Goal: Task Accomplishment & Management: Manage account settings

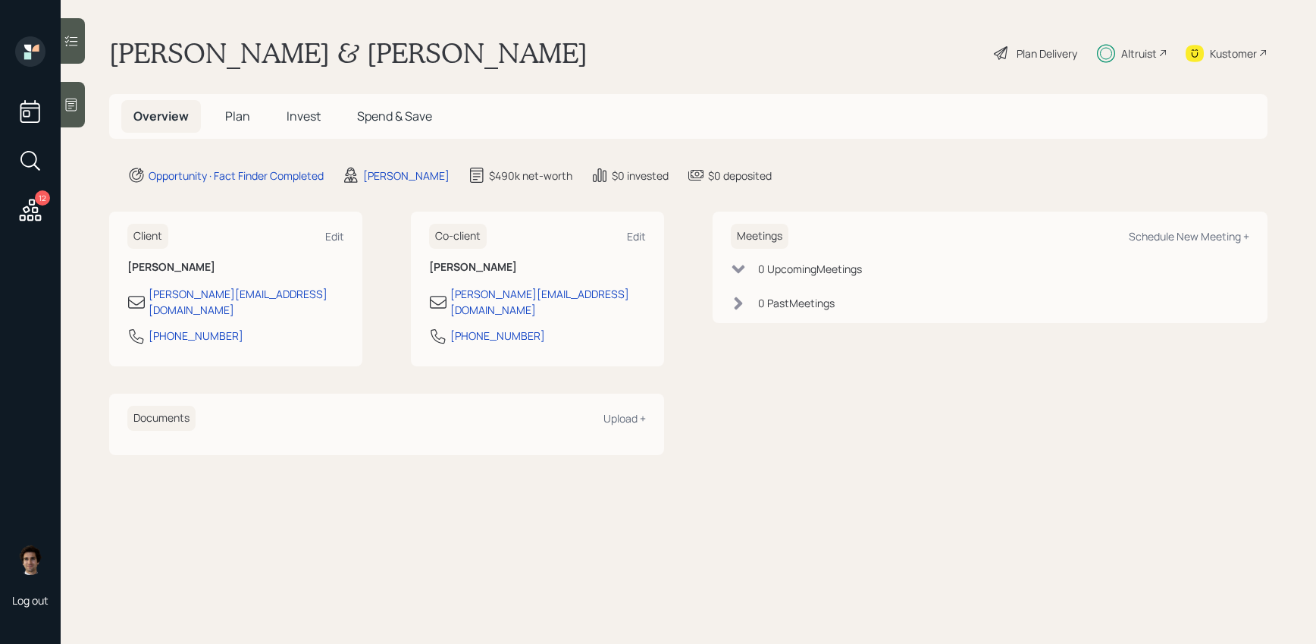
click at [237, 126] on h5 "Plan" at bounding box center [237, 116] width 49 height 33
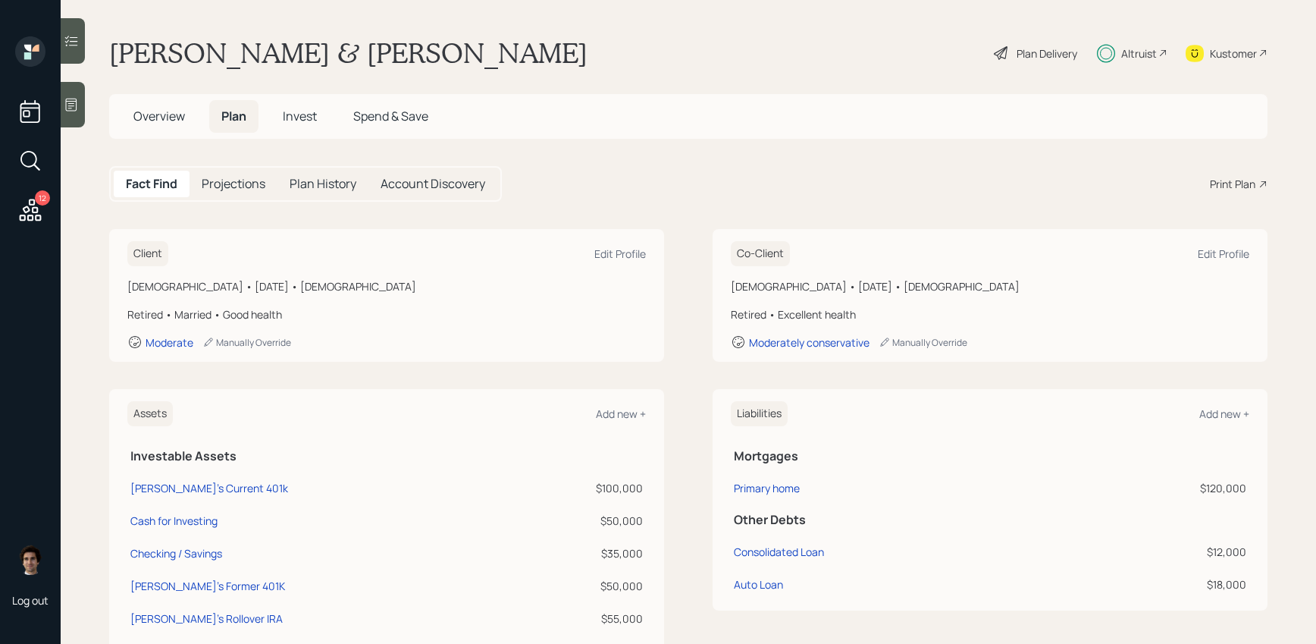
click at [1034, 59] on div "Plan Delivery" at bounding box center [1047, 54] width 61 height 16
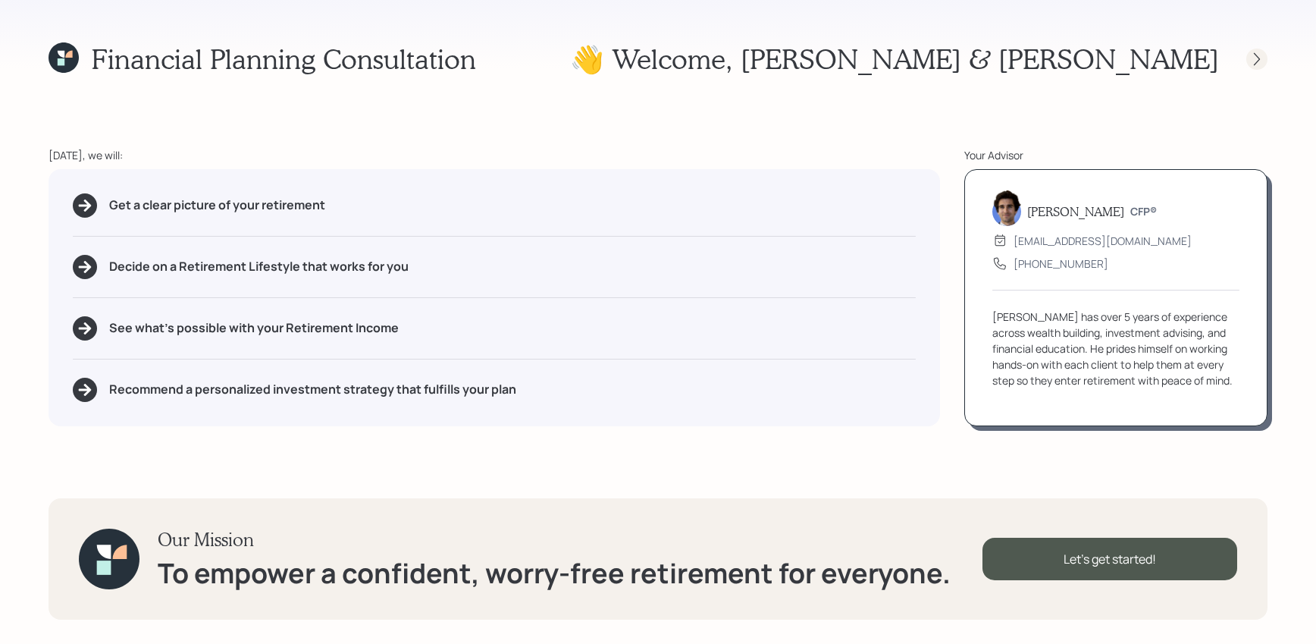
click at [1251, 49] on div at bounding box center [1257, 59] width 21 height 21
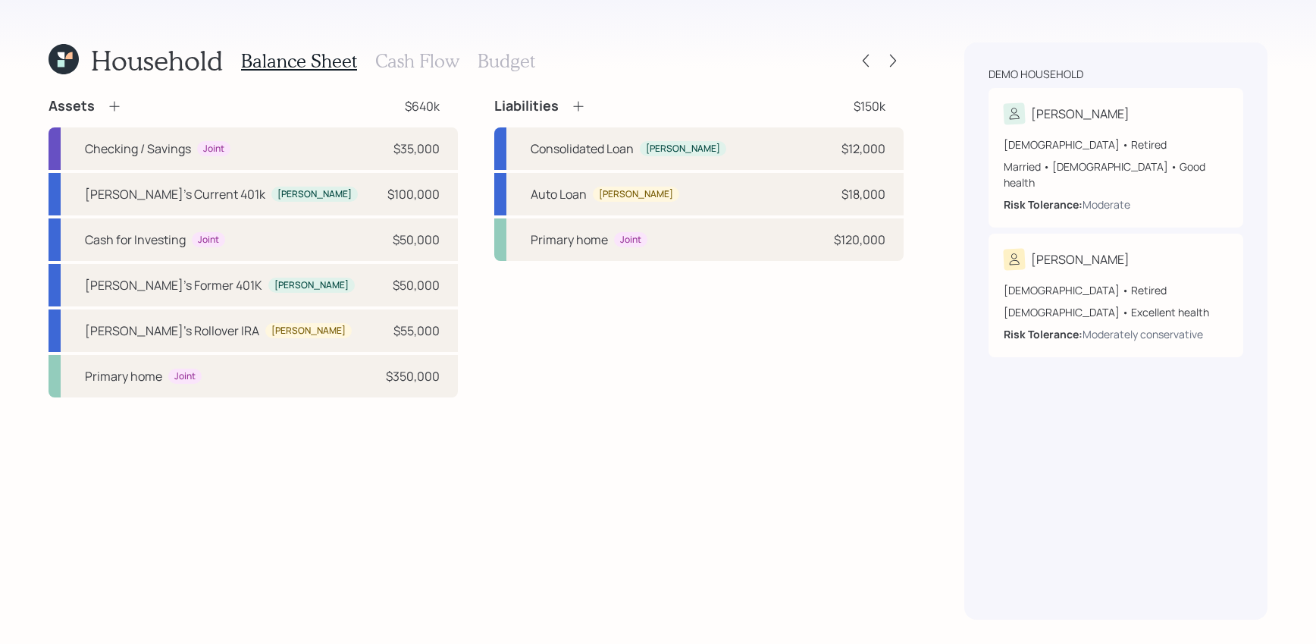
click at [391, 61] on h3 "Cash Flow" at bounding box center [417, 61] width 84 height 22
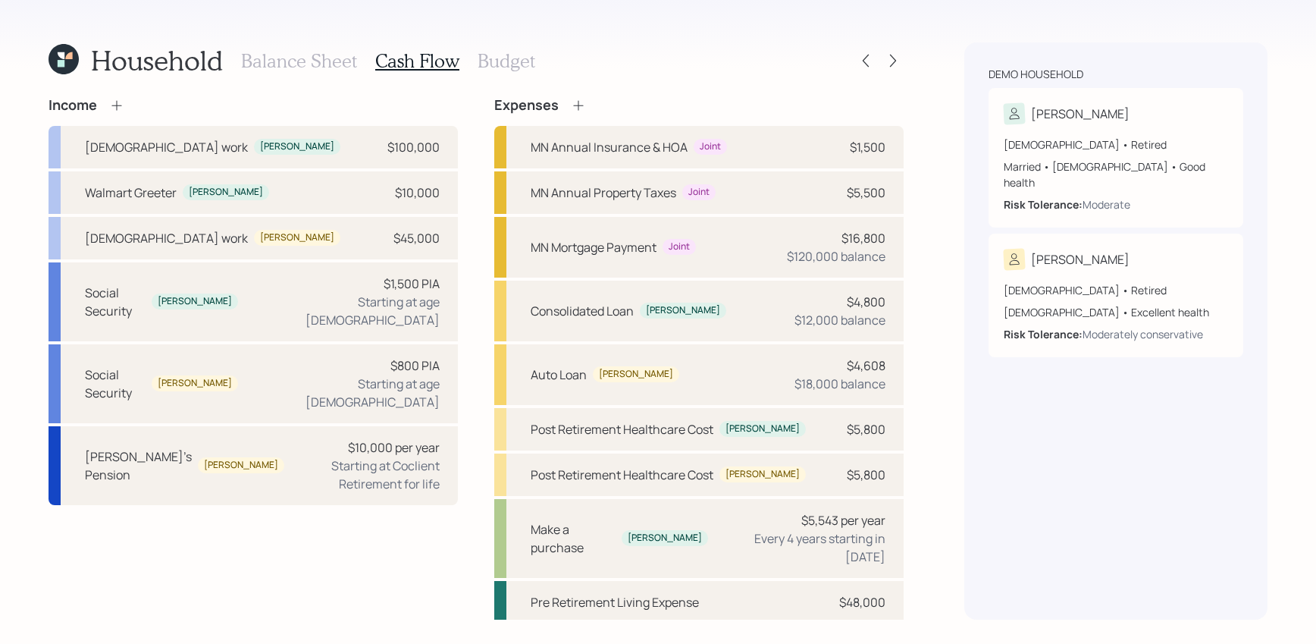
click at [897, 72] on div "Household Balance Sheet Cash Flow Budget" at bounding box center [476, 60] width 855 height 36
click at [897, 67] on icon at bounding box center [893, 60] width 15 height 15
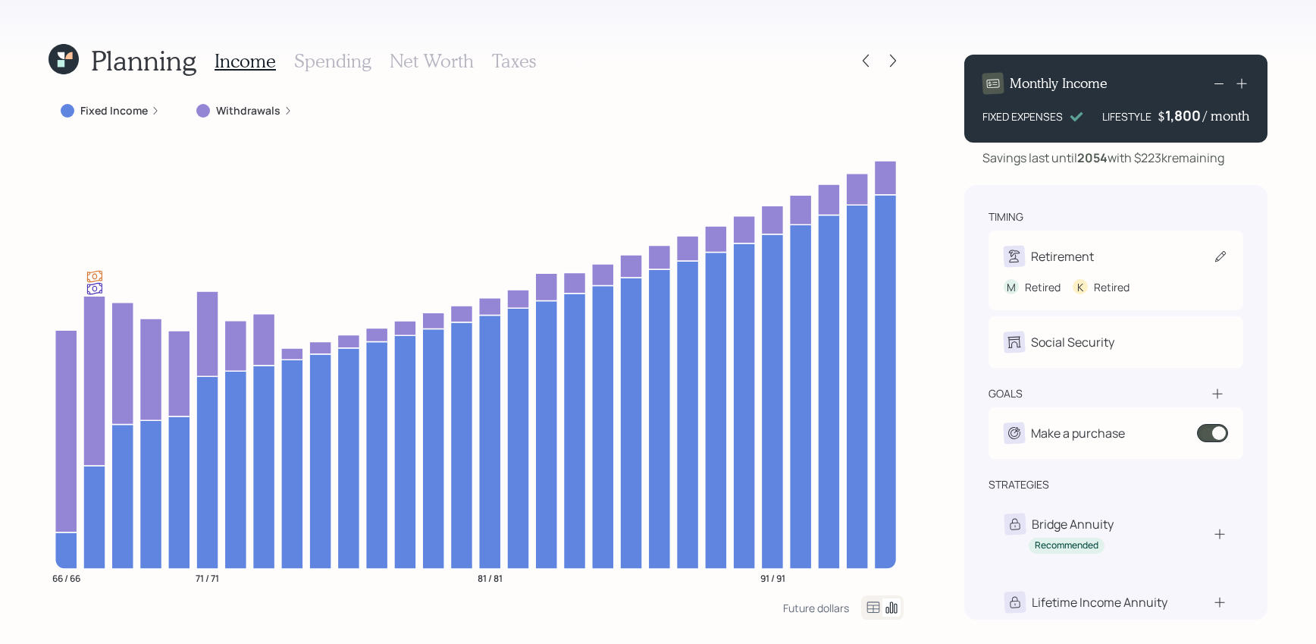
click at [1081, 249] on div "Retirement" at bounding box center [1062, 256] width 63 height 18
select select "5"
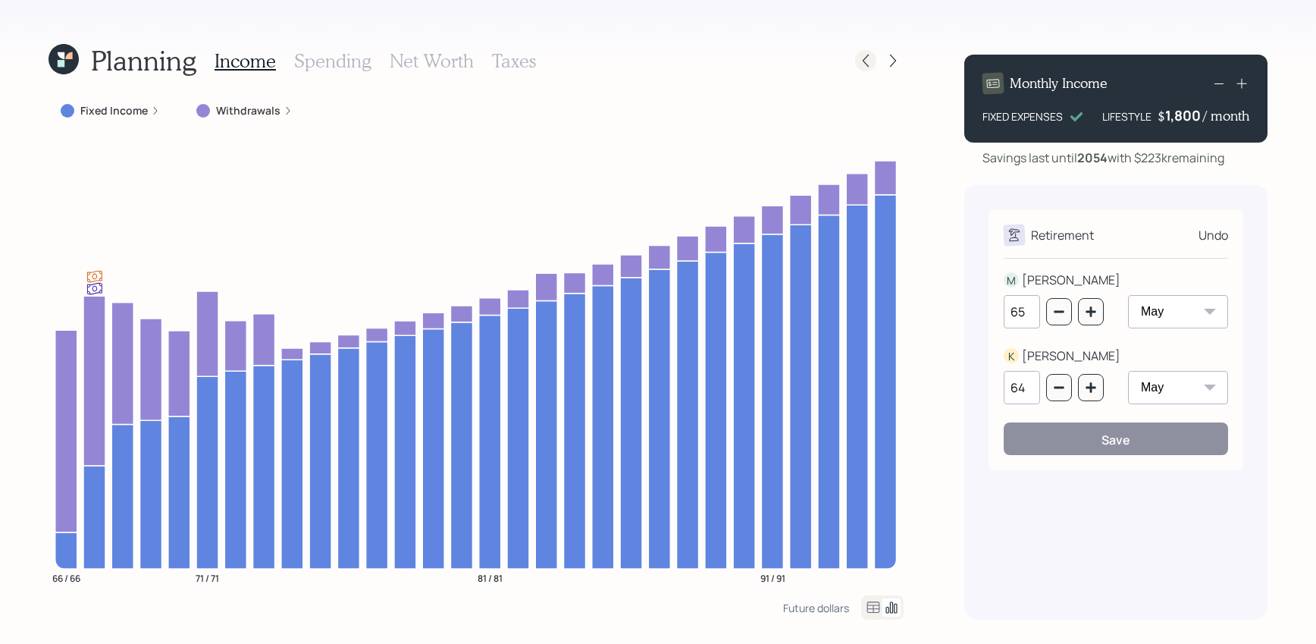
click at [861, 64] on icon at bounding box center [865, 60] width 15 height 15
